Goal: Task Accomplishment & Management: Manage account settings

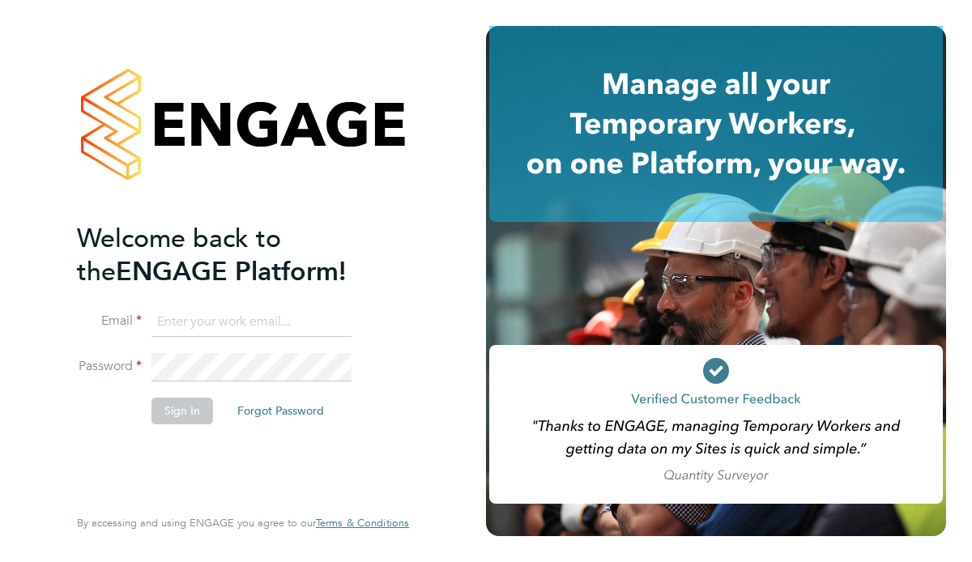
type input "ben.smith@brightonandhovealbion.com"
click at [172, 411] on button "Sign In" at bounding box center [182, 411] width 62 height 26
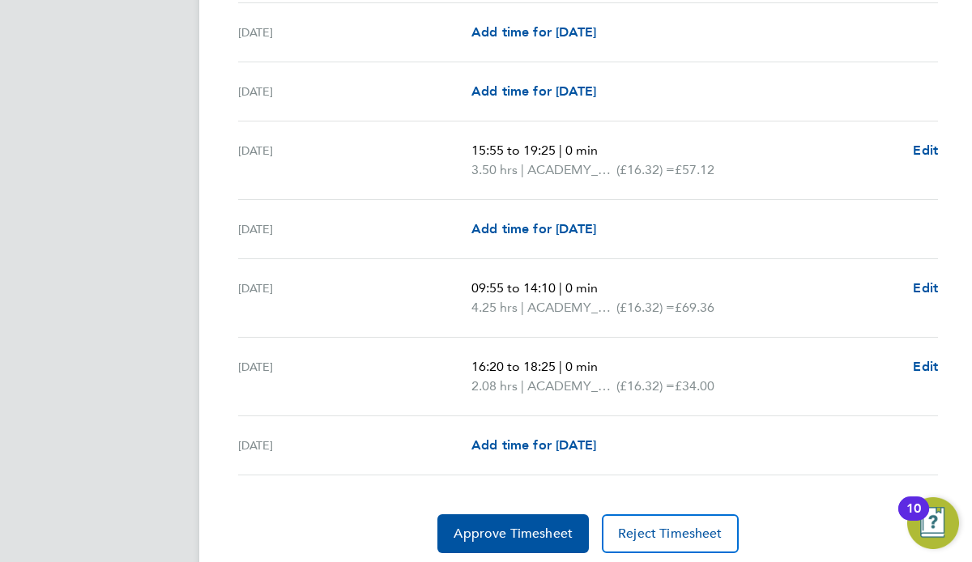
scroll to position [2156, 0]
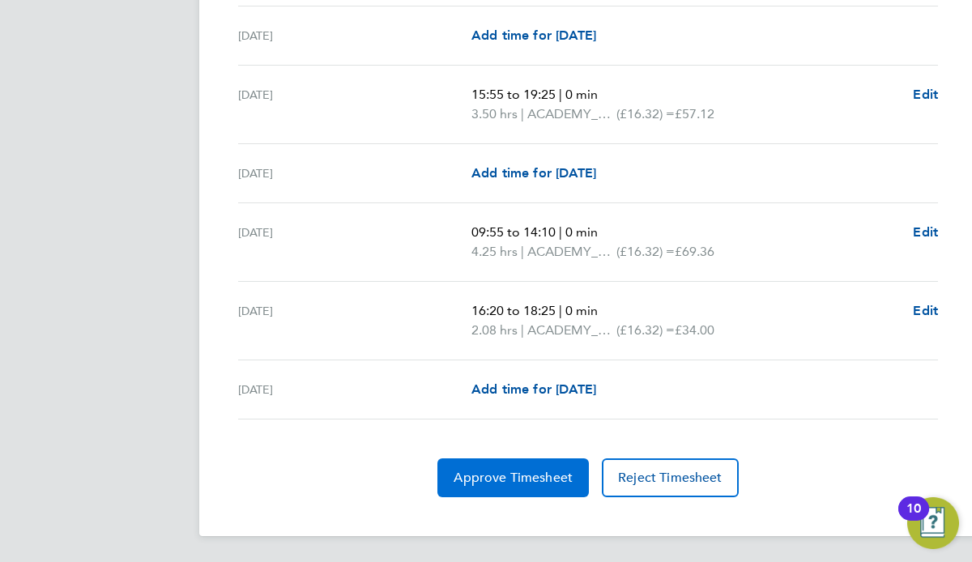
click at [490, 485] on span "Approve Timesheet" at bounding box center [513, 478] width 119 height 16
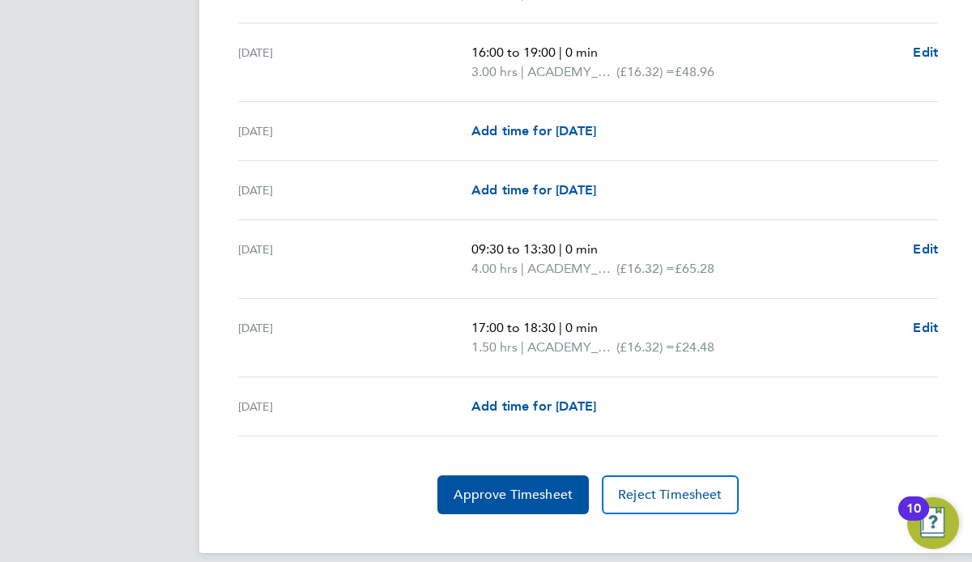
scroll to position [2214, 0]
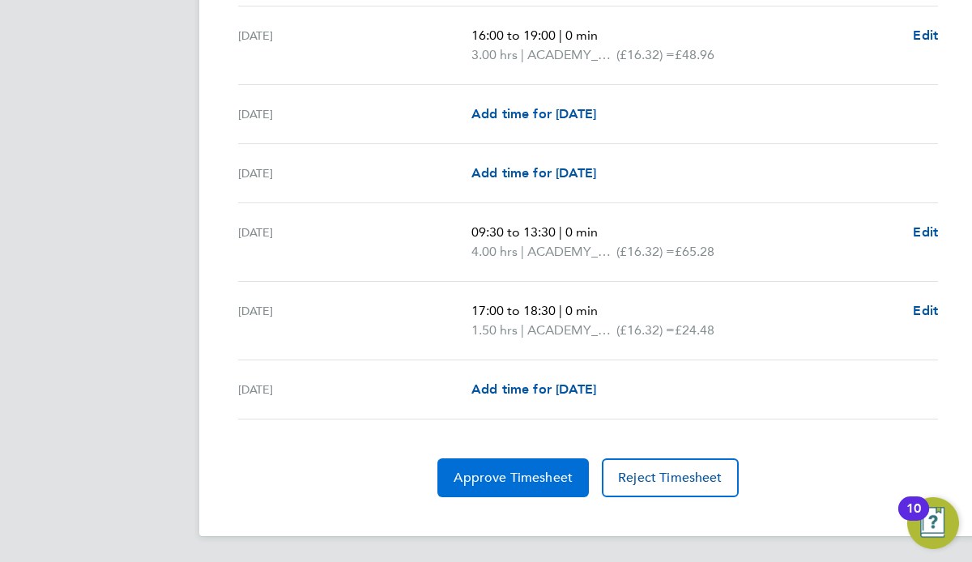
click at [513, 482] on span "Approve Timesheet" at bounding box center [513, 478] width 119 height 16
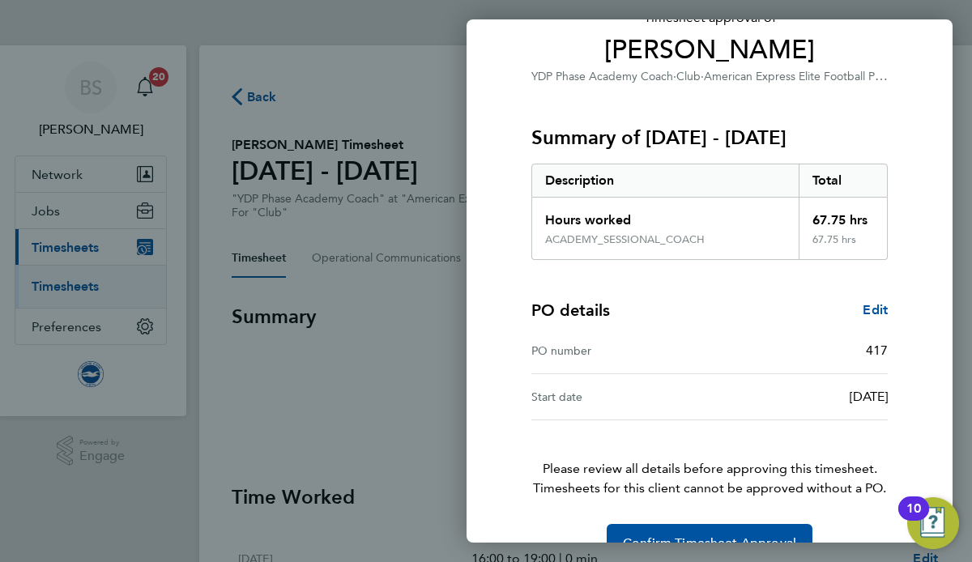
scroll to position [168, 0]
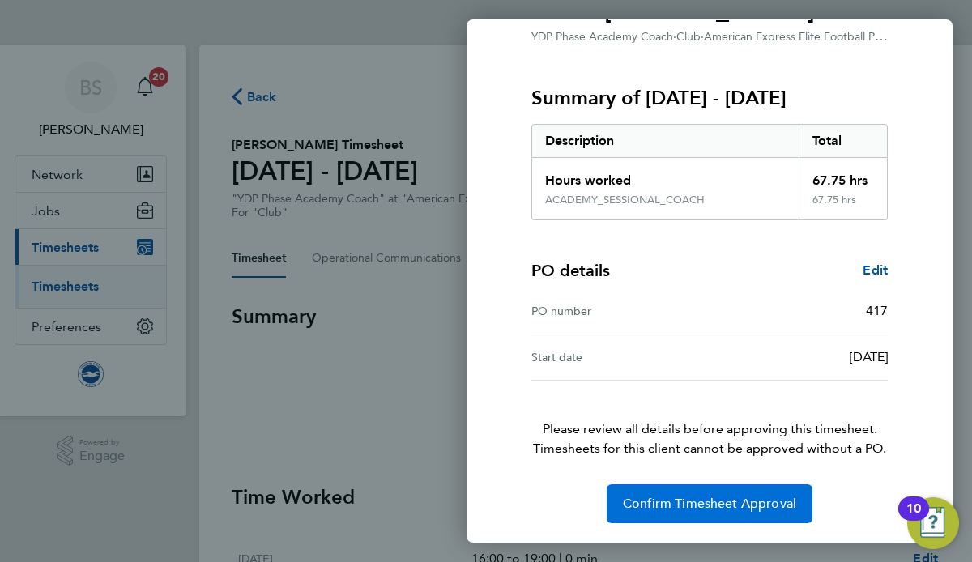
click at [675, 505] on span "Confirm Timesheet Approval" at bounding box center [709, 504] width 173 height 16
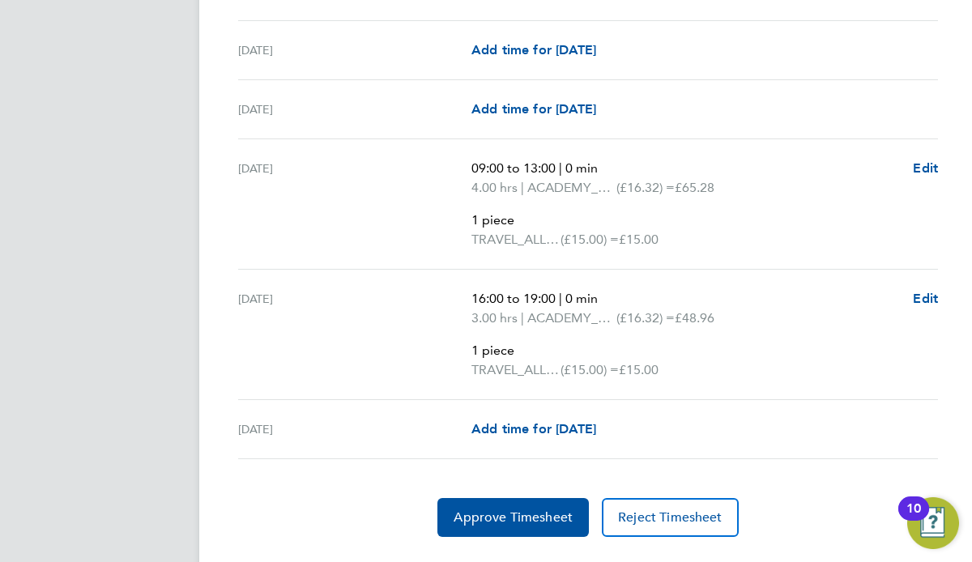
scroll to position [3158, 0]
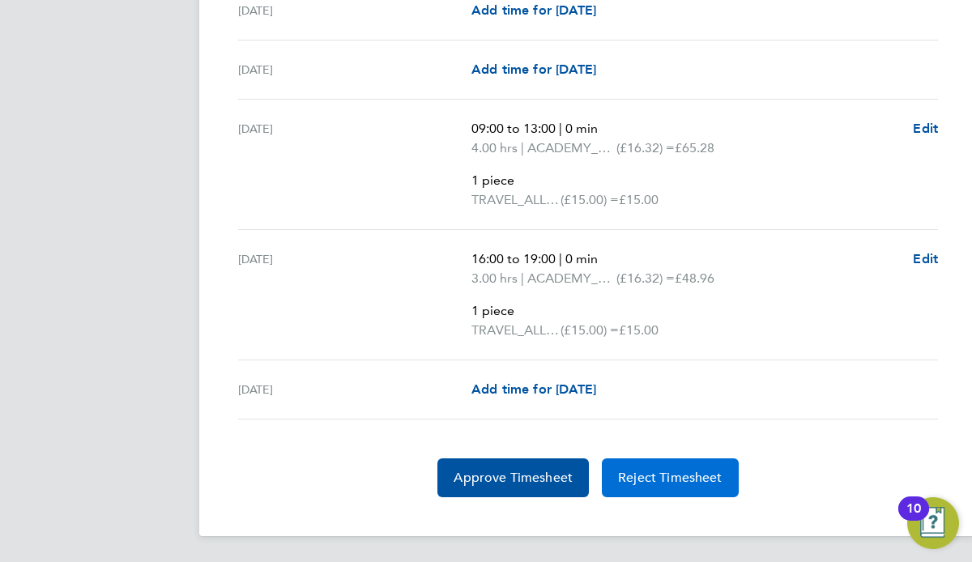
click at [663, 477] on span "Reject Timesheet" at bounding box center [670, 478] width 104 height 16
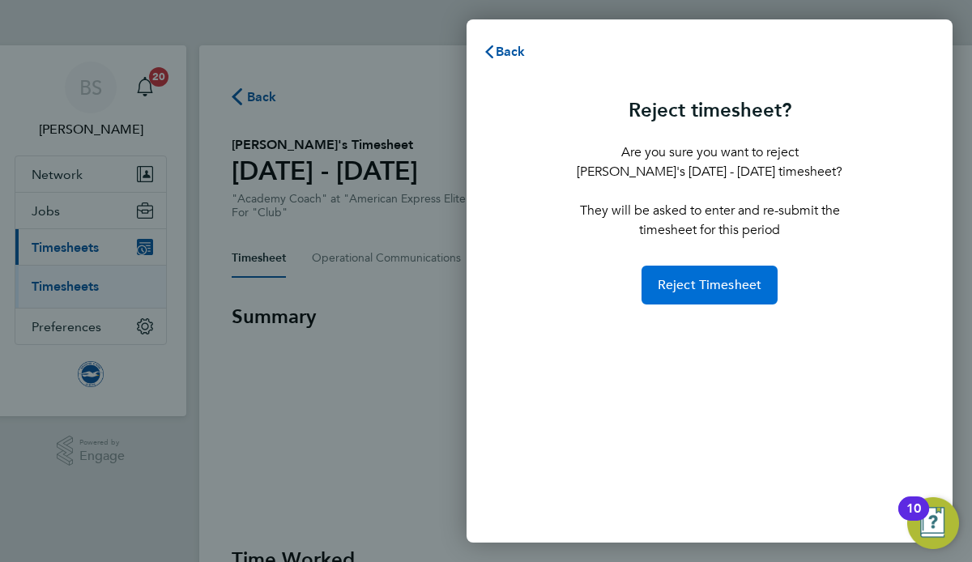
click at [674, 276] on button "Reject Timesheet" at bounding box center [709, 285] width 137 height 39
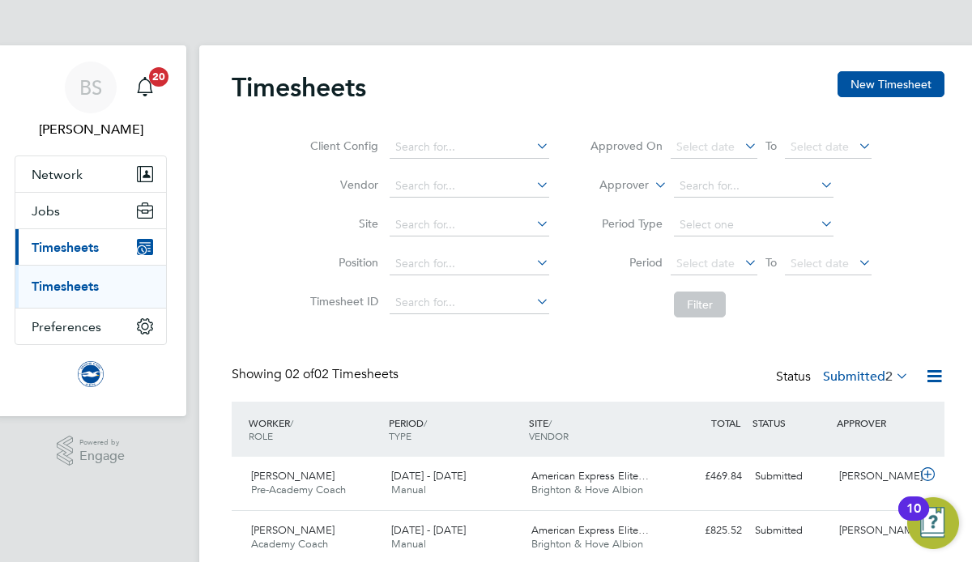
scroll to position [62, 0]
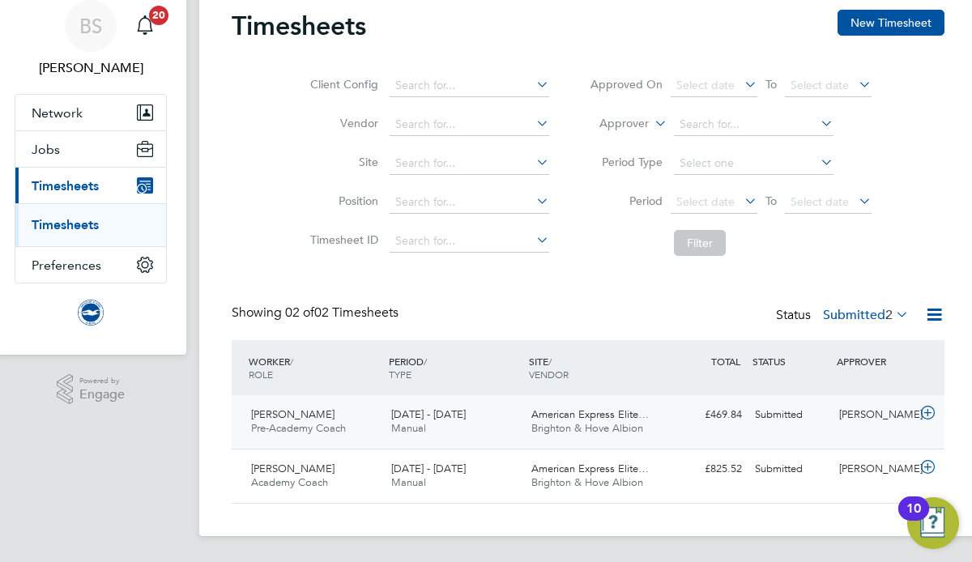
click at [275, 420] on span "Chris Jones" at bounding box center [292, 414] width 83 height 14
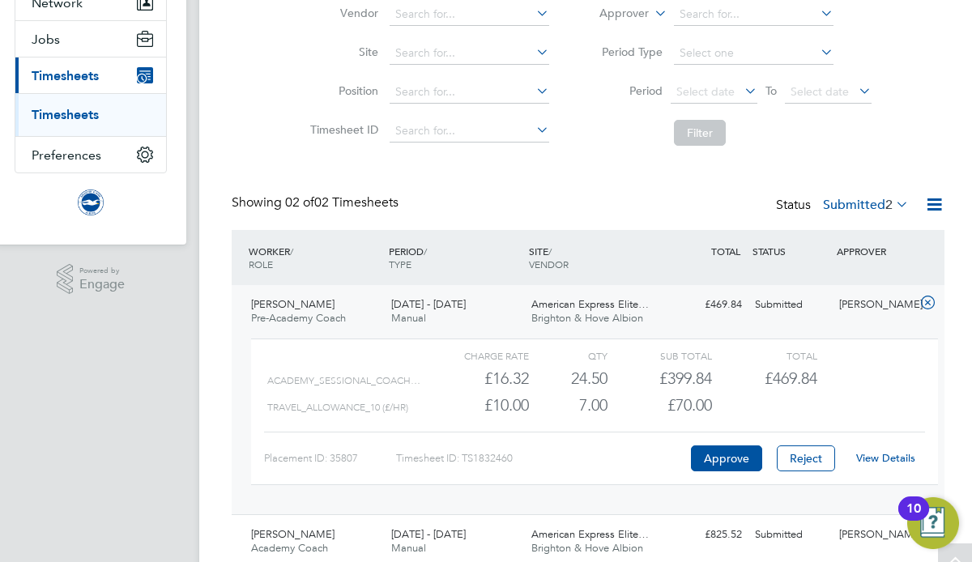
scroll to position [176, 0]
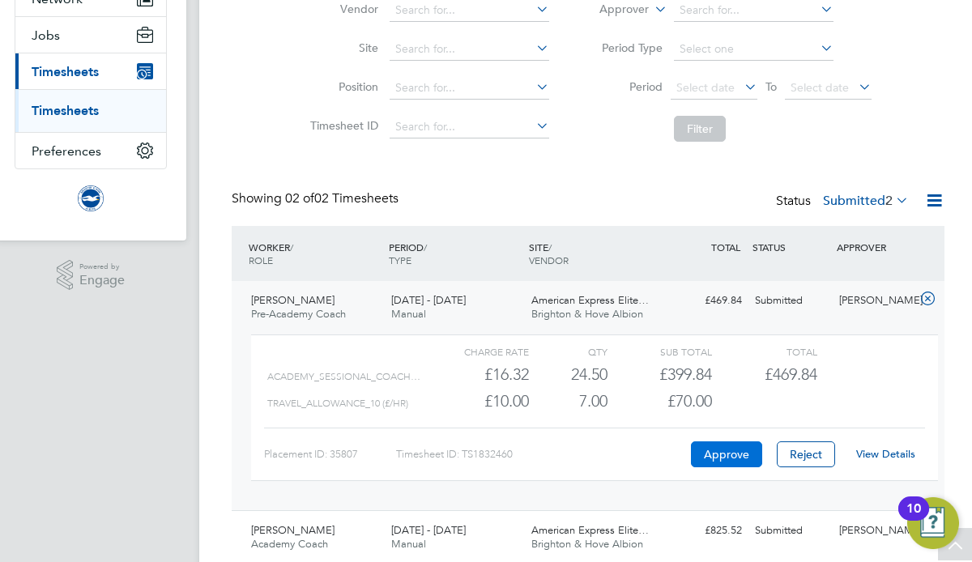
click at [726, 456] on button "Approve" at bounding box center [726, 454] width 71 height 26
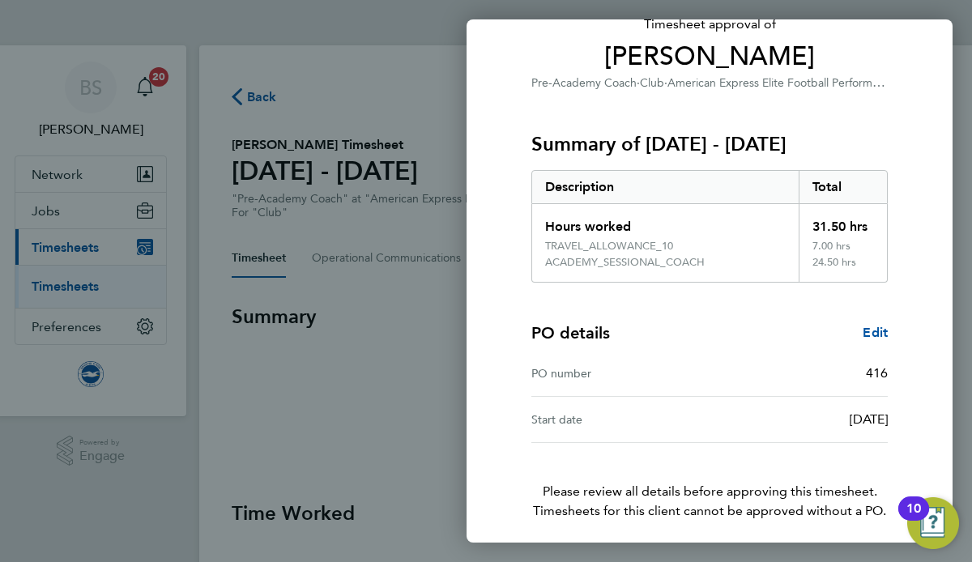
scroll to position [184, 0]
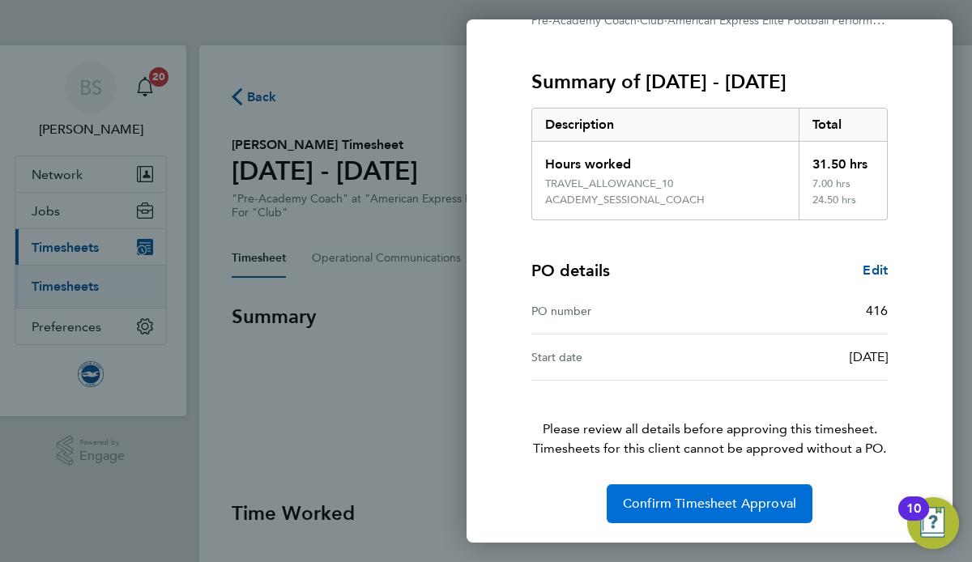
click at [676, 503] on span "Confirm Timesheet Approval" at bounding box center [709, 504] width 173 height 16
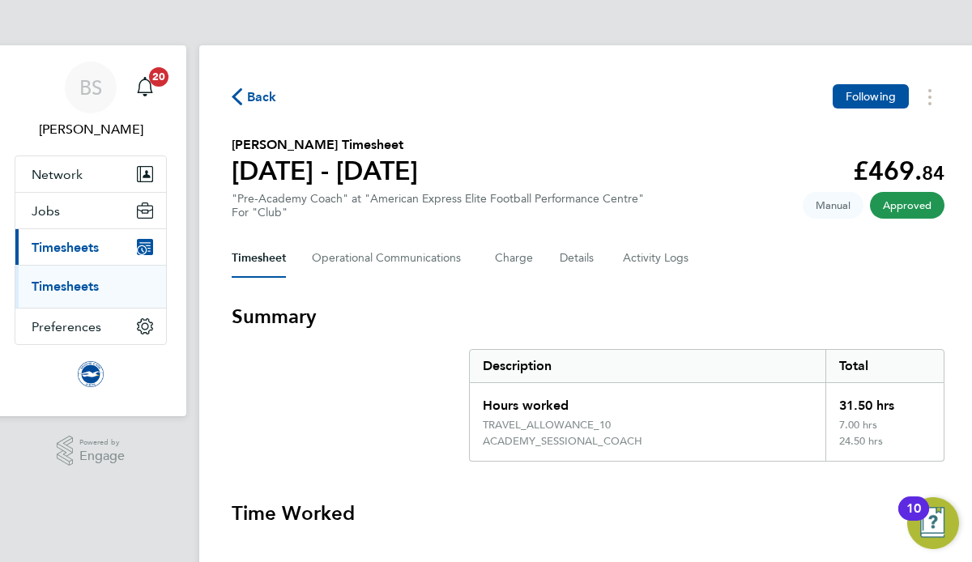
click at [75, 292] on link "Timesheets" at bounding box center [65, 286] width 67 height 15
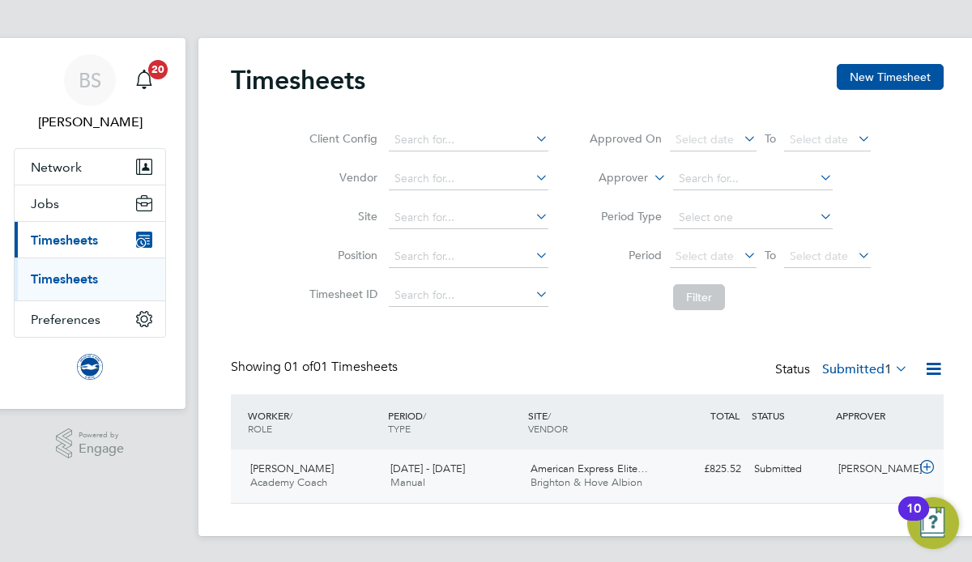
scroll to position [7, 5]
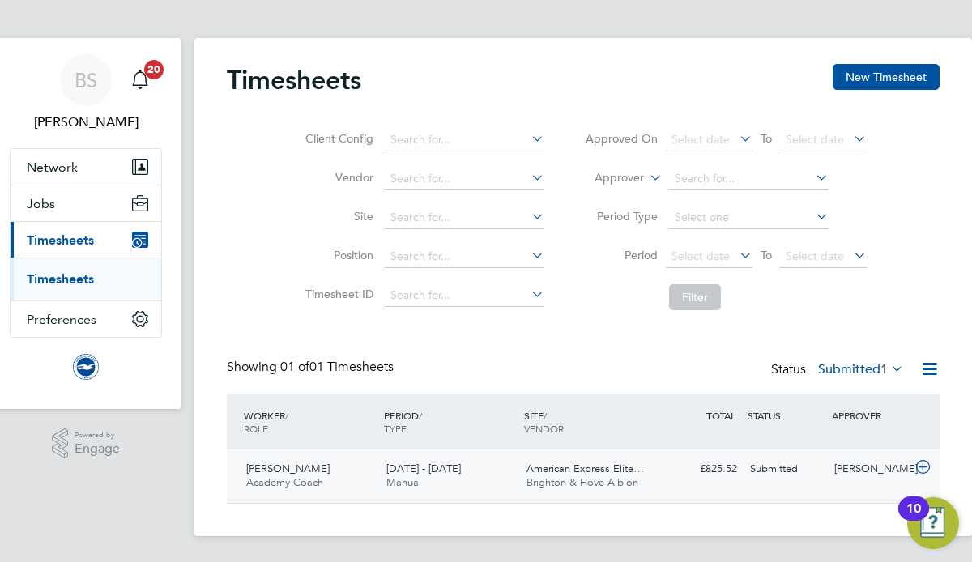
click at [303, 475] on span "[PERSON_NAME]" at bounding box center [287, 469] width 83 height 14
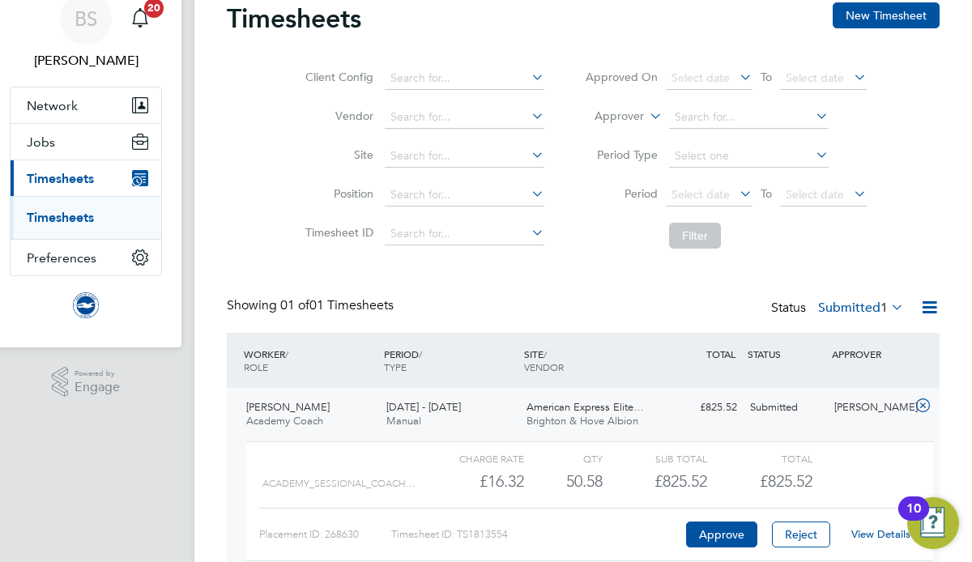
scroll to position [156, 5]
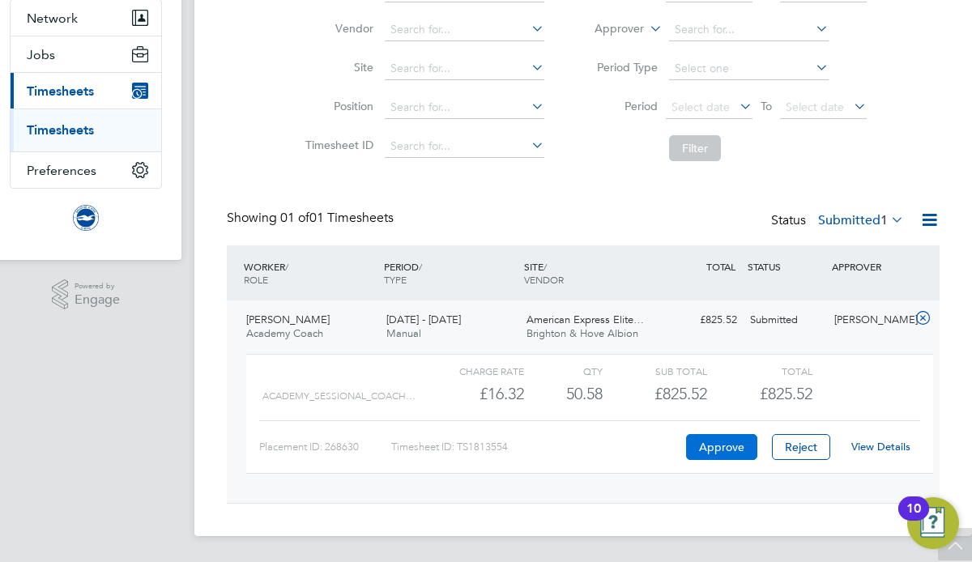
click at [726, 451] on button "Approve" at bounding box center [721, 447] width 71 height 26
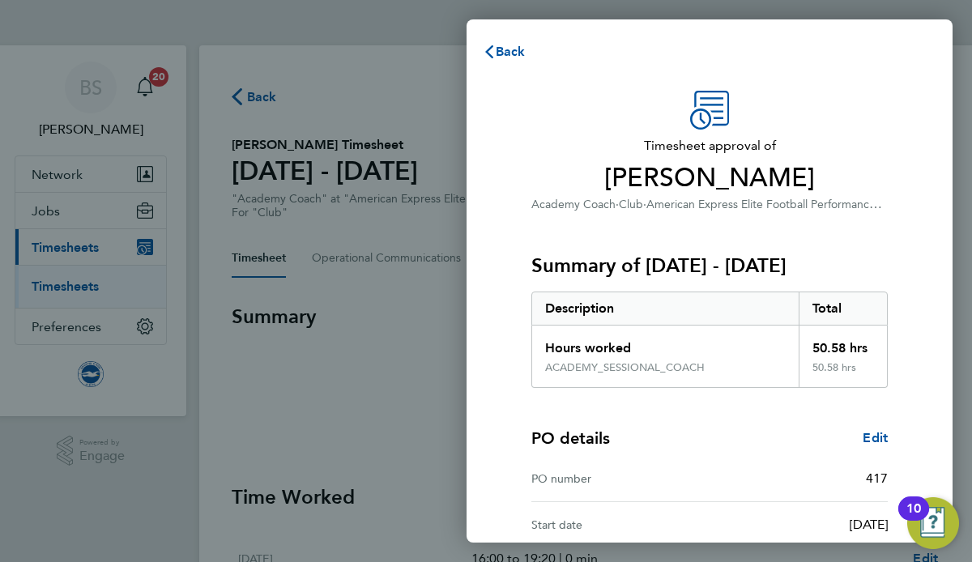
scroll to position [168, 0]
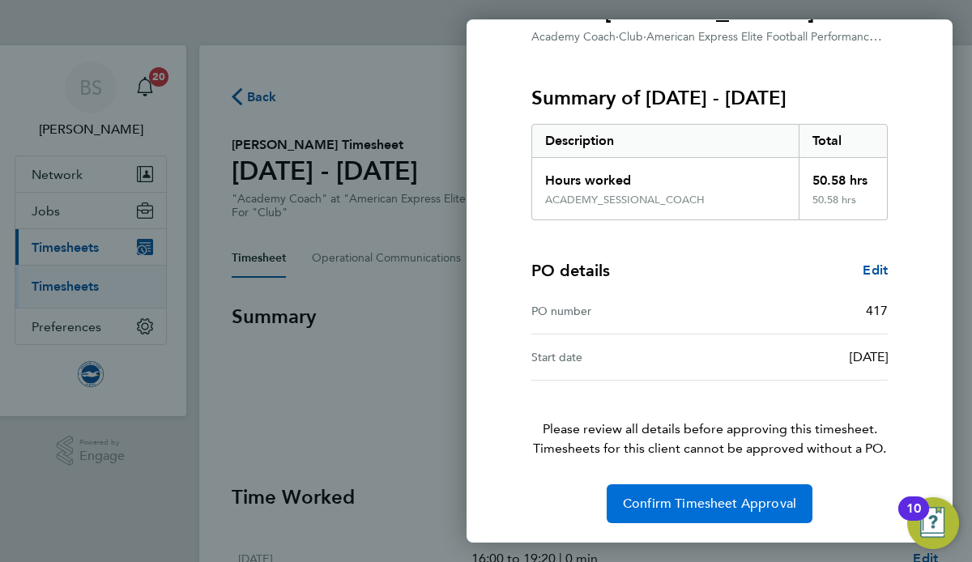
click at [735, 500] on span "Confirm Timesheet Approval" at bounding box center [709, 504] width 173 height 16
